Goal: Transaction & Acquisition: Book appointment/travel/reservation

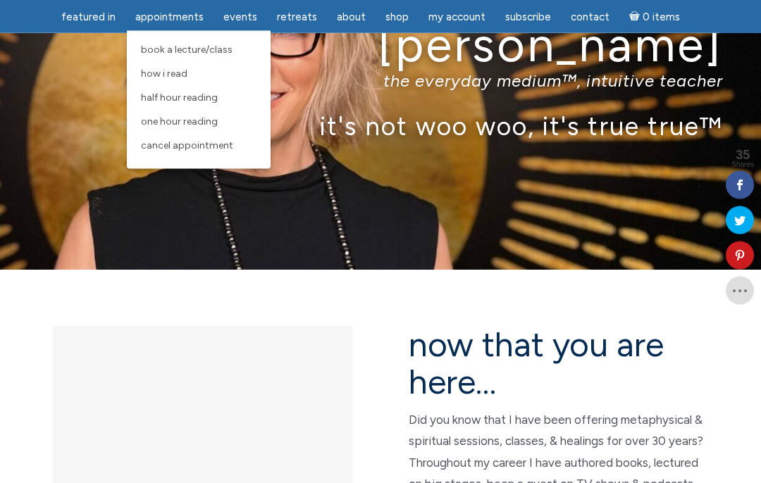
scroll to position [111, 0]
click at [162, 124] on span "One Hour Reading" at bounding box center [179, 122] width 77 height 12
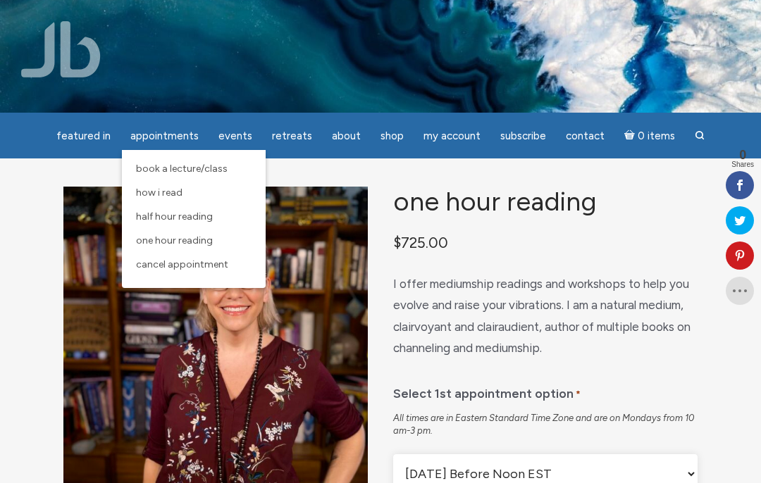
click at [153, 239] on span "One Hour Reading" at bounding box center [174, 241] width 77 height 12
click at [164, 214] on span "Half Hour Reading" at bounding box center [174, 217] width 77 height 12
